Goal: Information Seeking & Learning: Learn about a topic

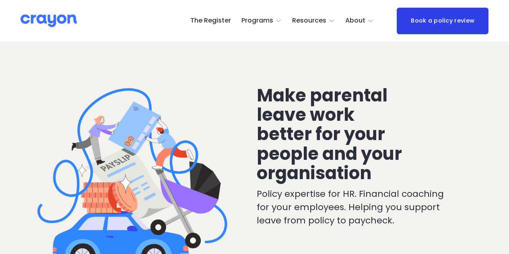
scroll to position [80, 0]
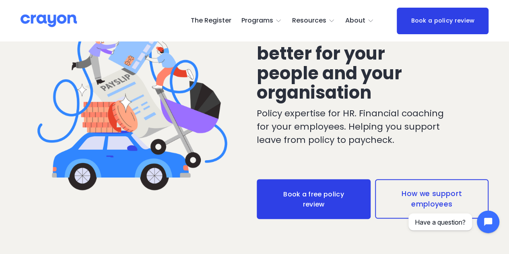
click at [0, 0] on span "Parent Hub" at bounding box center [0, 0] width 0 height 0
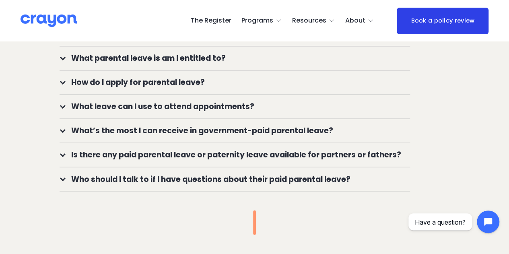
scroll to position [604, 0]
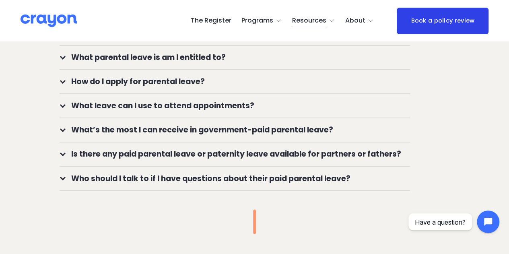
click at [183, 135] on span "What’s the most I can receive in government-paid parental leave?" at bounding box center [237, 130] width 344 height 12
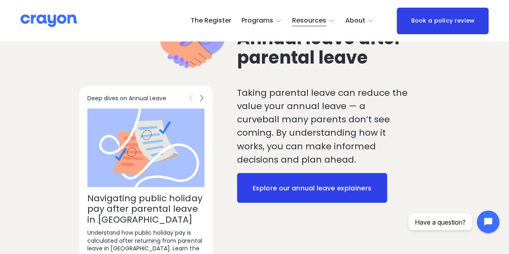
scroll to position [925, 0]
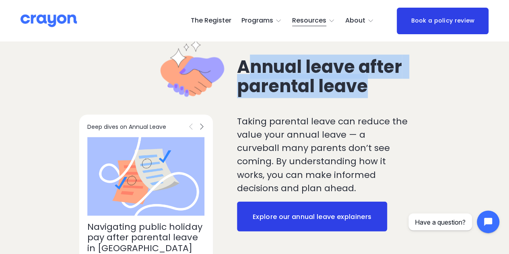
drag, startPoint x: 274, startPoint y: 80, endPoint x: 381, endPoint y: 90, distance: 107.8
click at [381, 90] on h2 "Annual leave after parental leave" at bounding box center [323, 76] width 173 height 39
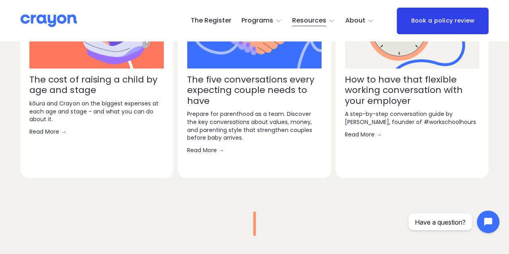
scroll to position [1749, 0]
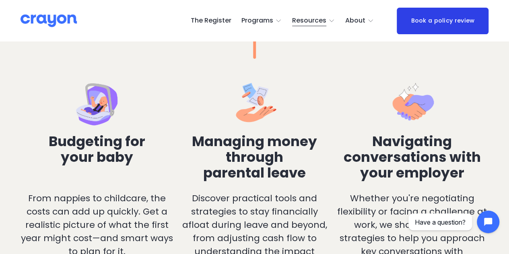
click at [257, 169] on h3 "Managing money through parental leave" at bounding box center [254, 157] width 153 height 47
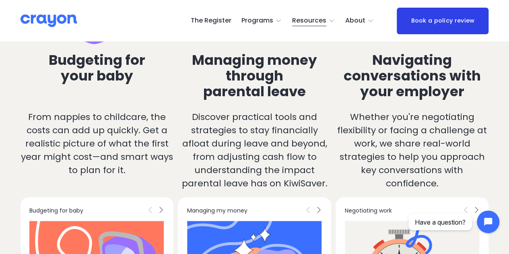
scroll to position [1628, 0]
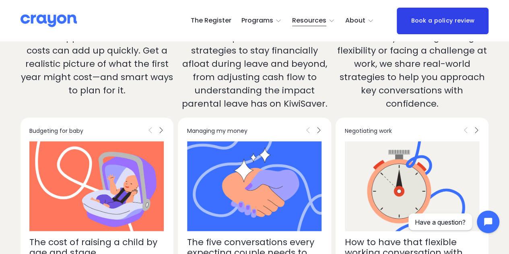
click at [251, 135] on div "Managing my money" at bounding box center [244, 131] width 115 height 8
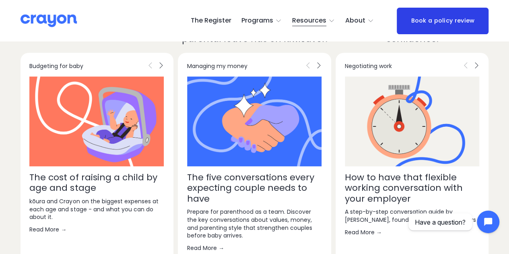
scroll to position [1749, 0]
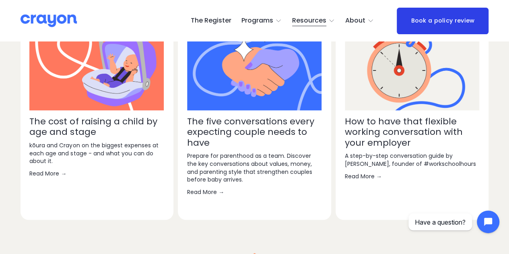
click at [248, 137] on link "The five conversations every expecting couple needs to have" at bounding box center [250, 132] width 127 height 34
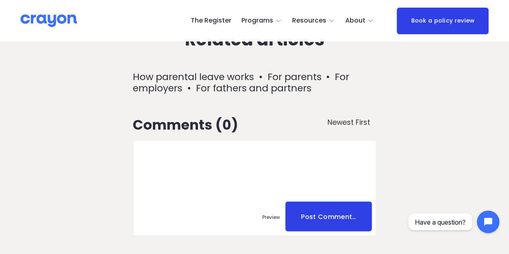
scroll to position [3937, 0]
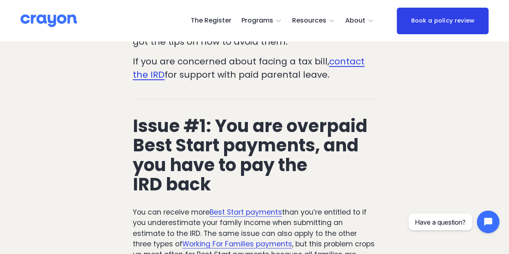
scroll to position [282, 0]
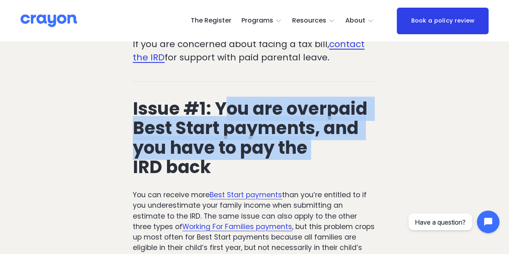
drag, startPoint x: 258, startPoint y: 115, endPoint x: 323, endPoint y: 143, distance: 70.3
click at [323, 143] on h2 "Issue #1: You are overpaid Best Start payments, and you have to pay the IRD back" at bounding box center [254, 138] width 243 height 78
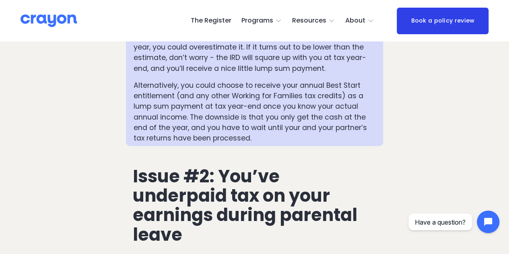
scroll to position [1006, 0]
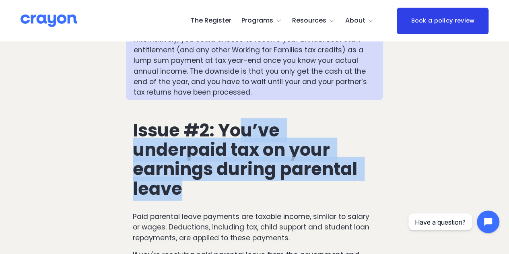
drag, startPoint x: 236, startPoint y: 120, endPoint x: 274, endPoint y: 187, distance: 76.8
click at [274, 187] on h2 "Issue #2: You’ve underpaid tax on your earnings during parental leave" at bounding box center [254, 160] width 243 height 78
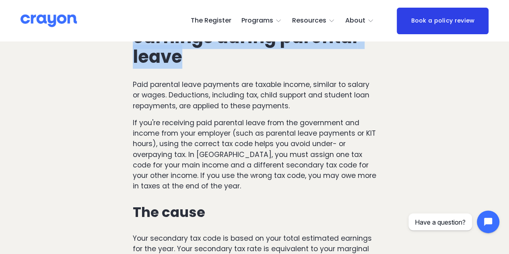
scroll to position [1127, 0]
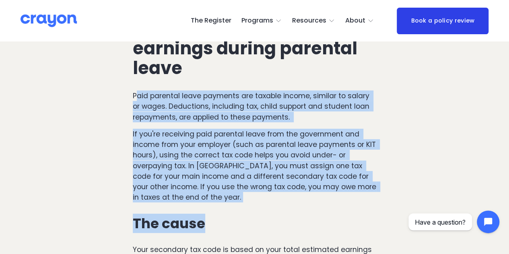
drag, startPoint x: 137, startPoint y: 88, endPoint x: 385, endPoint y: 199, distance: 271.9
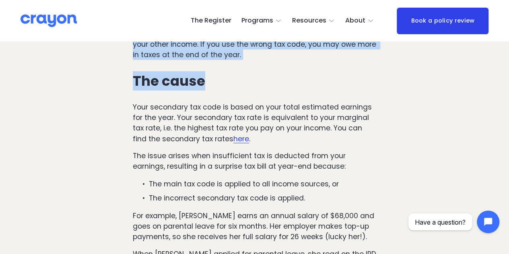
scroll to position [1287, 0]
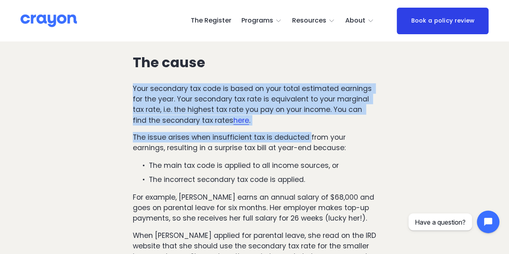
drag, startPoint x: 155, startPoint y: 81, endPoint x: 308, endPoint y: 120, distance: 157.4
click at [308, 120] on div "Issue #2: You’ve underpaid tax on your earnings during parental leave Paid pare…" at bounding box center [254, 141] width 257 height 618
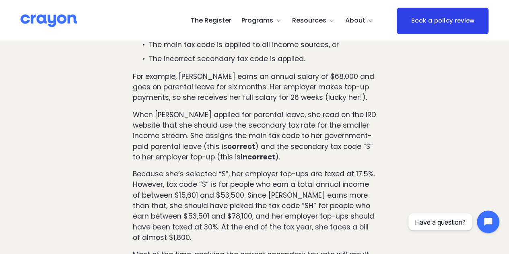
scroll to position [1448, 0]
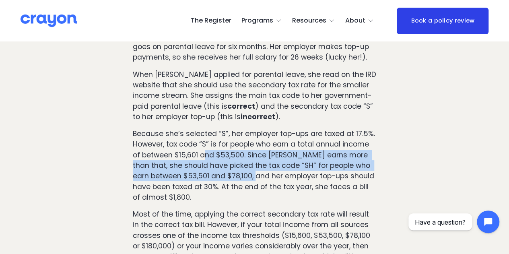
drag, startPoint x: 205, startPoint y: 150, endPoint x: 270, endPoint y: 173, distance: 68.9
click at [270, 173] on p "Because she’s selected “S”, her employer top-ups are taxed at 17.5%. However, t…" at bounding box center [254, 165] width 243 height 74
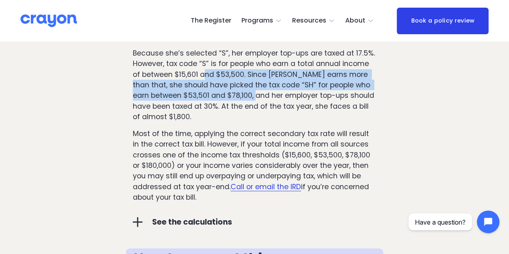
scroll to position [1609, 0]
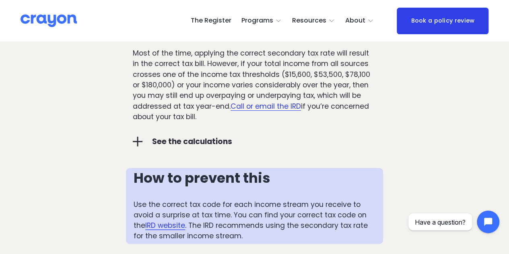
click at [187, 136] on span "See the calculations" at bounding box center [259, 142] width 234 height 12
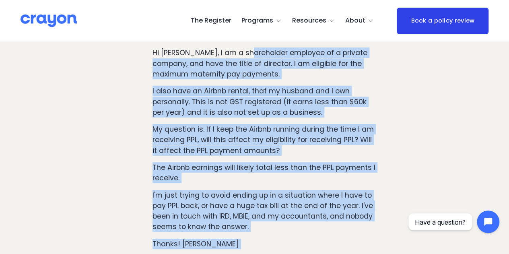
scroll to position [2897, 0]
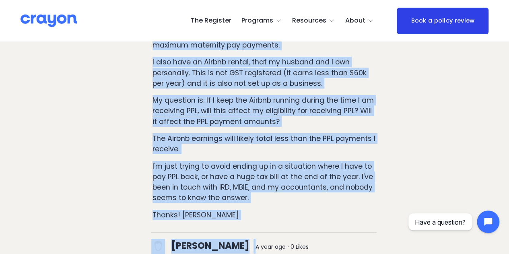
drag, startPoint x: 250, startPoint y: 146, endPoint x: 253, endPoint y: 194, distance: 47.6
click at [248, 161] on p "I'm just trying to avoid ending up in a situation where I have to pay PPL back,…" at bounding box center [264, 182] width 224 height 42
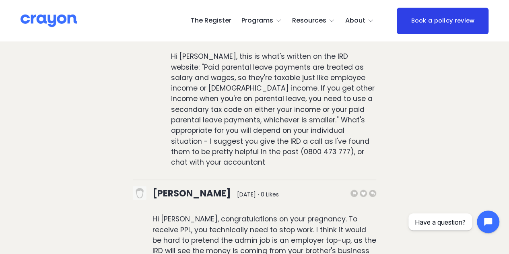
scroll to position [3782, 0]
